Goal: Navigation & Orientation: Locate item on page

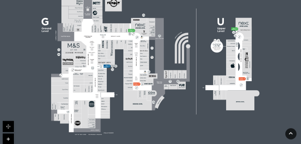
scroll to position [287, 0]
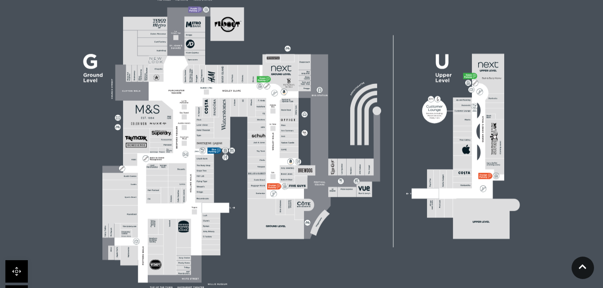
click at [270, 161] on polygon at bounding box center [204, 163] width 205 height 237
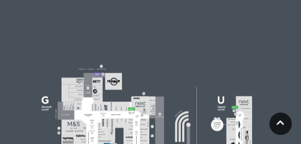
drag, startPoint x: 498, startPoint y: 3, endPoint x: 194, endPoint y: 70, distance: 311.1
click at [194, 70] on rect at bounding box center [151, 139] width 241 height 170
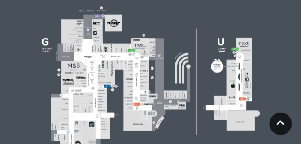
scroll to position [350, 0]
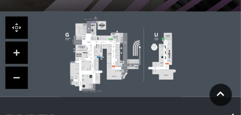
scroll to position [210, 0]
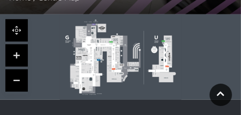
click at [14, 54] on link at bounding box center [16, 55] width 22 height 22
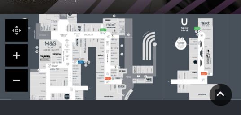
click at [14, 54] on link at bounding box center [16, 55] width 22 height 22
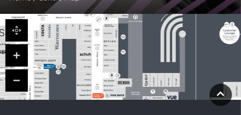
click at [18, 79] on link at bounding box center [16, 81] width 22 height 22
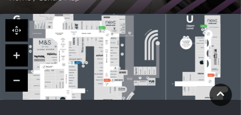
click at [18, 79] on link at bounding box center [16, 81] width 22 height 22
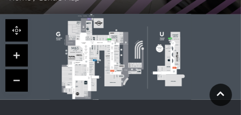
click at [17, 54] on link at bounding box center [16, 55] width 22 height 22
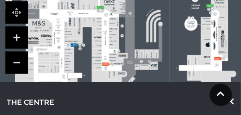
scroll to position [232, 0]
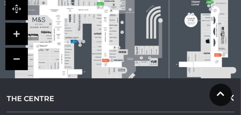
click at [20, 35] on link at bounding box center [16, 34] width 22 height 22
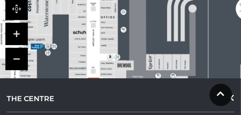
click at [5, 23] on link at bounding box center [16, 34] width 22 height 22
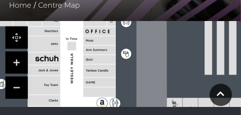
scroll to position [210, 0]
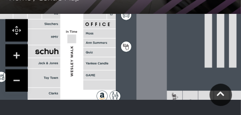
click at [20, 78] on link at bounding box center [16, 81] width 22 height 22
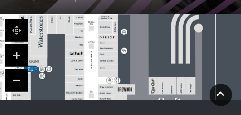
click at [19, 80] on link at bounding box center [16, 81] width 22 height 22
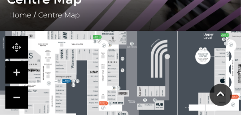
scroll to position [185, 0]
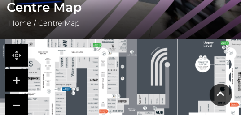
click at [23, 103] on link at bounding box center [16, 106] width 22 height 22
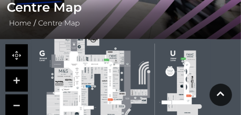
click at [23, 103] on link at bounding box center [16, 106] width 22 height 22
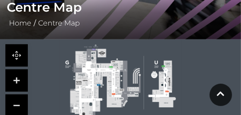
click at [23, 103] on link at bounding box center [16, 106] width 22 height 22
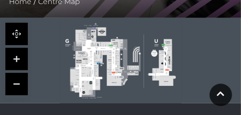
scroll to position [207, 0]
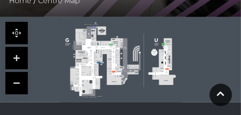
click at [23, 59] on link at bounding box center [16, 58] width 22 height 22
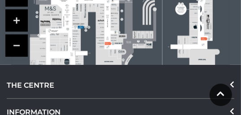
scroll to position [247, 0]
